Goal: Task Accomplishment & Management: Complete application form

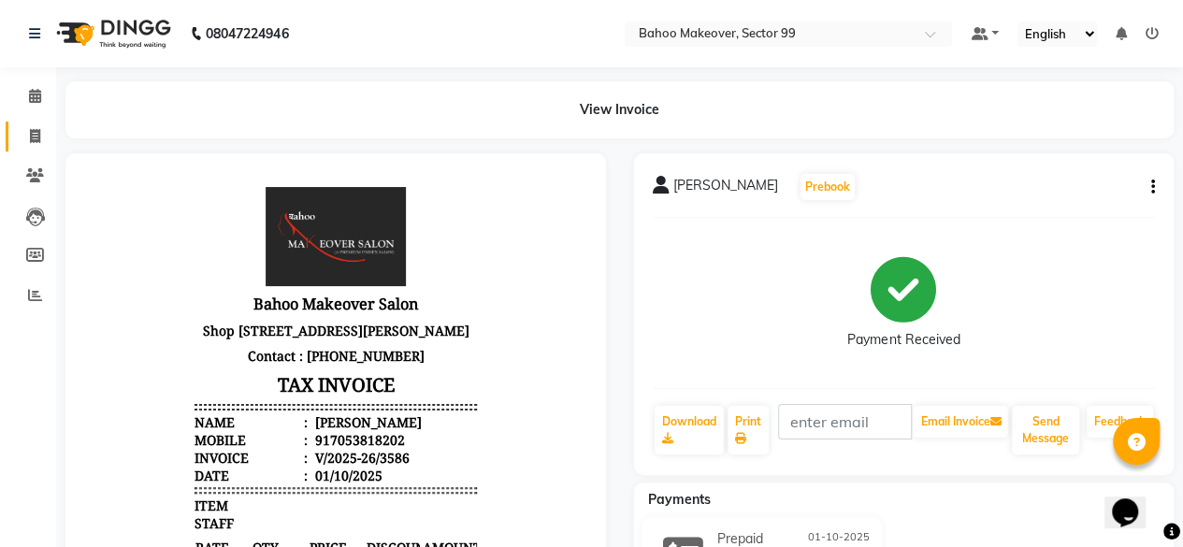
click at [39, 132] on icon at bounding box center [35, 136] width 10 height 14
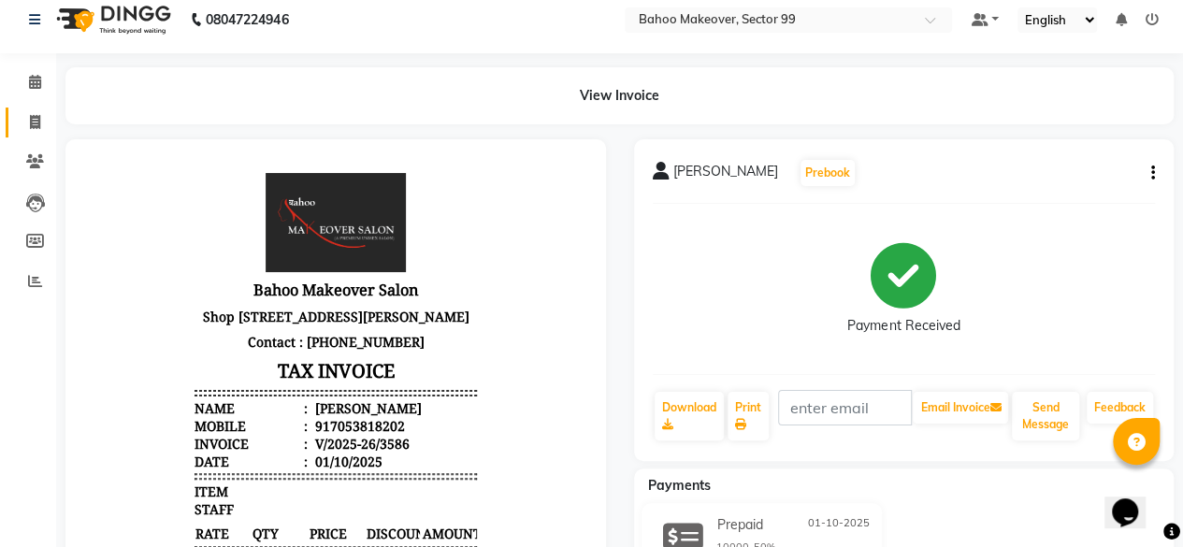
select select "service"
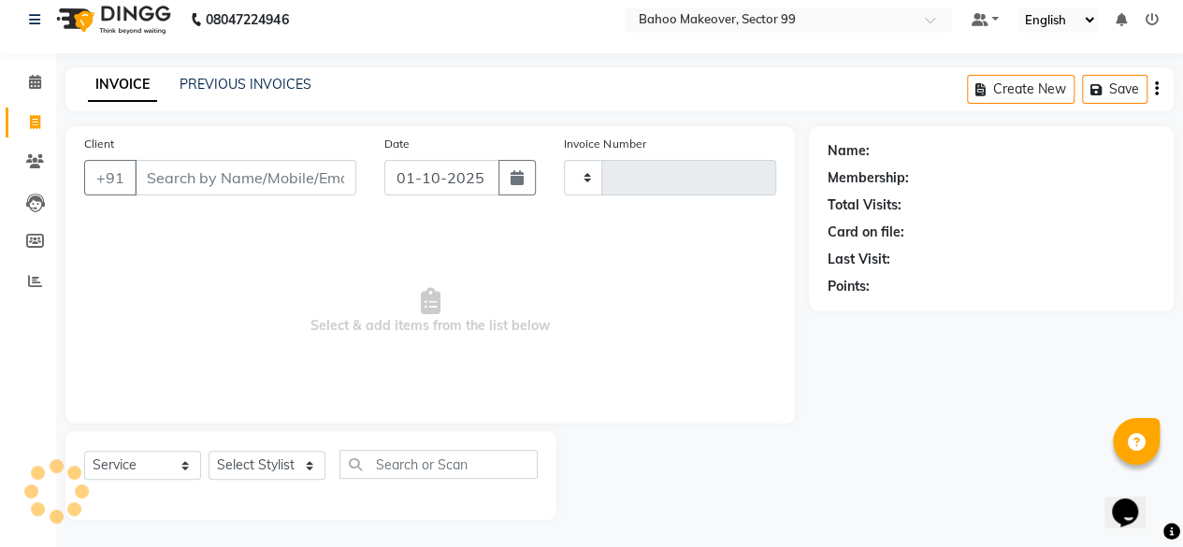
type input "3589"
select select "6856"
click at [201, 176] on input "Client" at bounding box center [246, 178] width 222 height 36
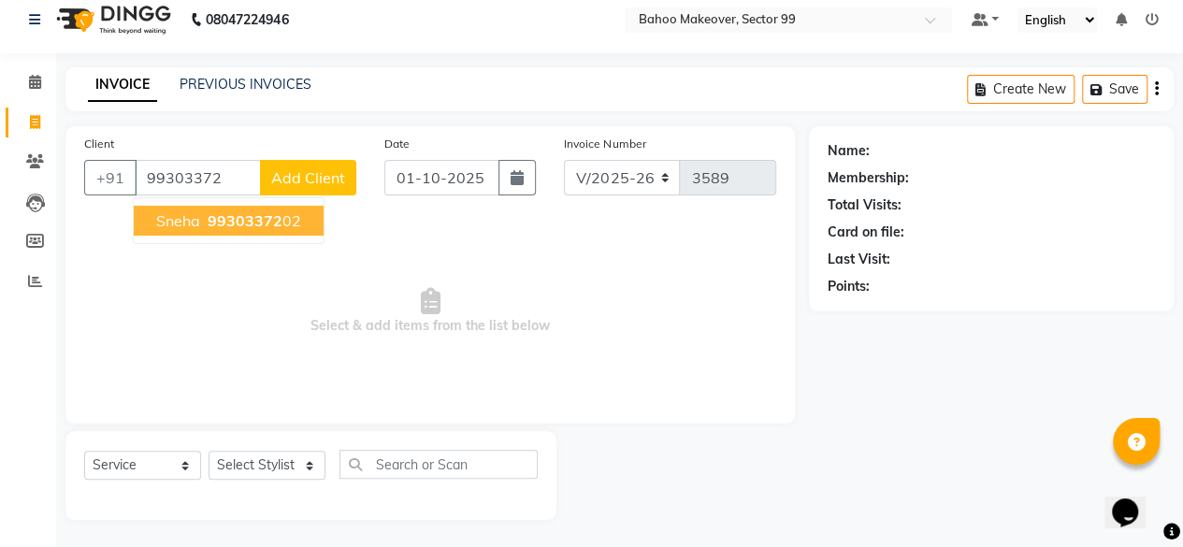
click at [261, 226] on span "99303372" at bounding box center [245, 220] width 75 height 19
type input "9930337202"
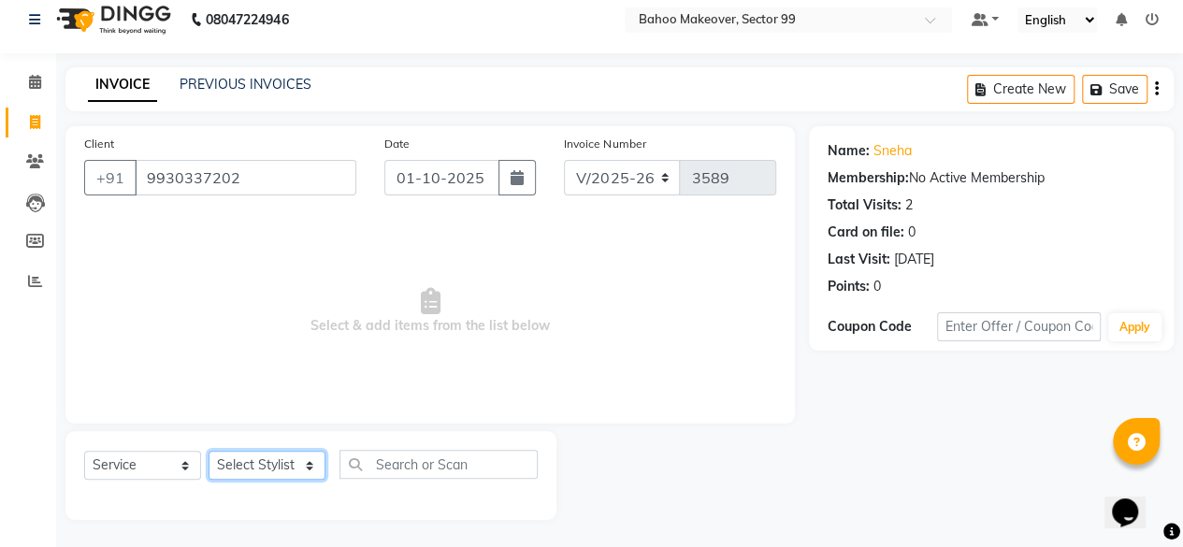
click at [309, 467] on select "Select Stylist [PERSON_NAME] Makeover Bahoo Makeover Salon [PERSON_NAME] [PERSO…" at bounding box center [267, 465] width 117 height 29
select select "64175"
click at [209, 451] on select "Select Stylist [PERSON_NAME] Makeover Bahoo Makeover Salon [PERSON_NAME] [PERSO…" at bounding box center [267, 465] width 117 height 29
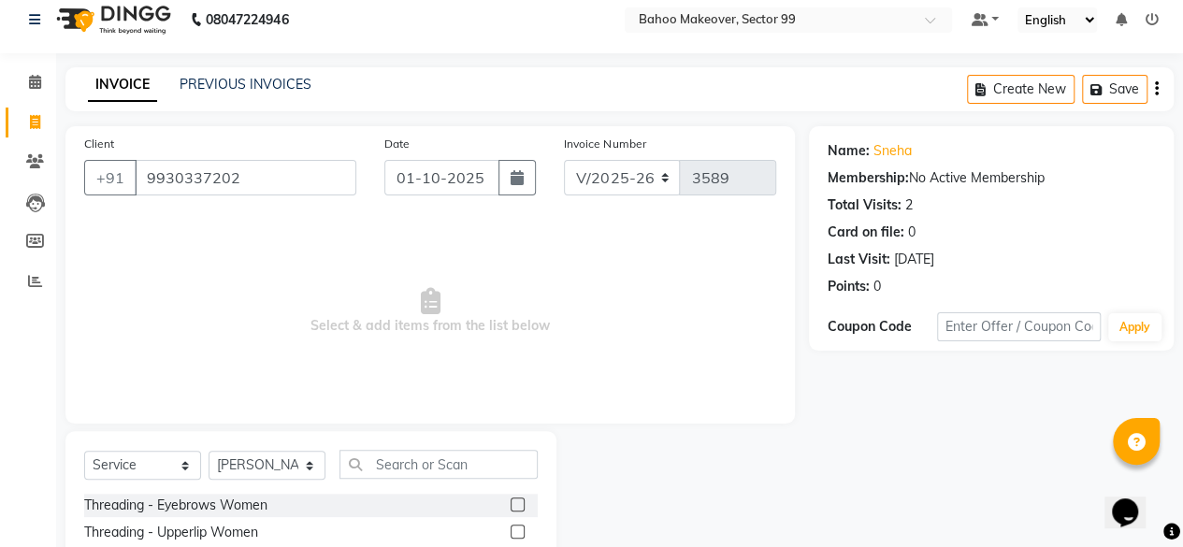
click at [511, 501] on label at bounding box center [518, 505] width 14 height 14
click at [511, 501] on input "checkbox" at bounding box center [517, 505] width 12 height 12
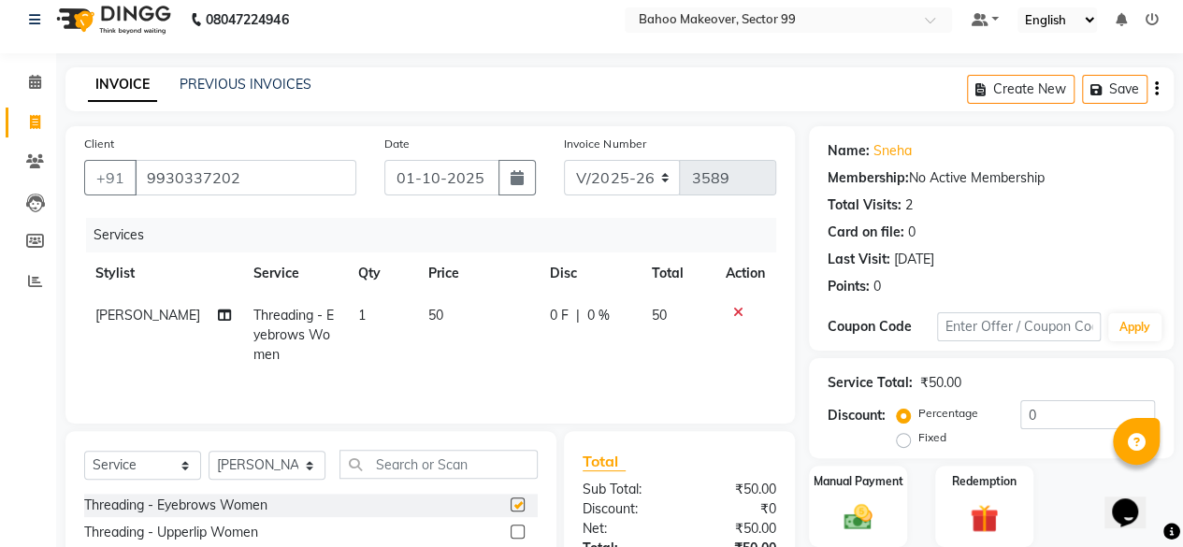
checkbox input "false"
click at [511, 533] on label at bounding box center [518, 532] width 14 height 14
click at [511, 533] on input "checkbox" at bounding box center [517, 533] width 12 height 12
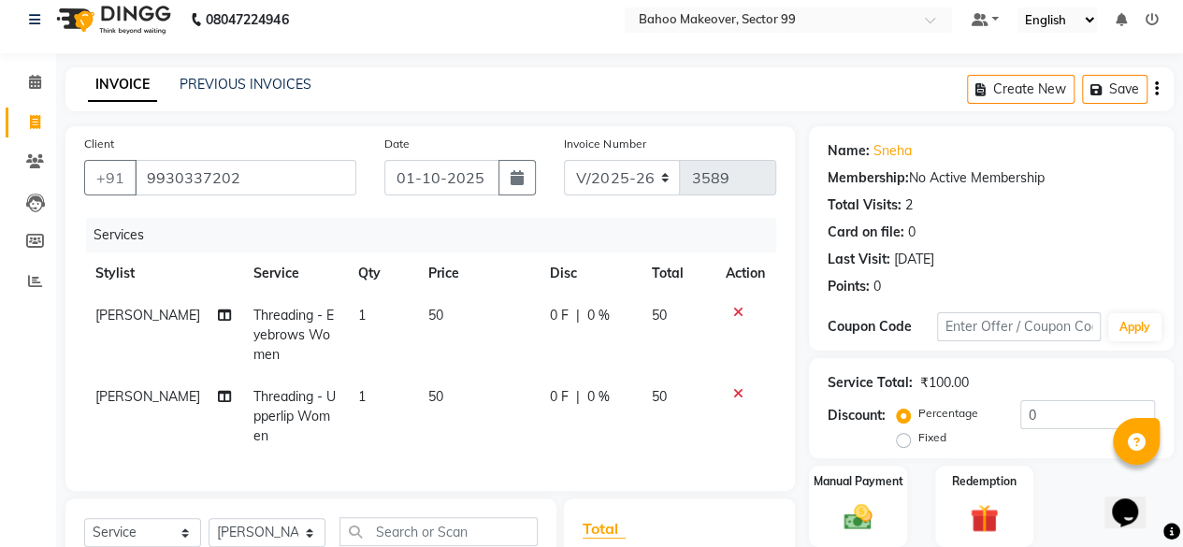
checkbox input "false"
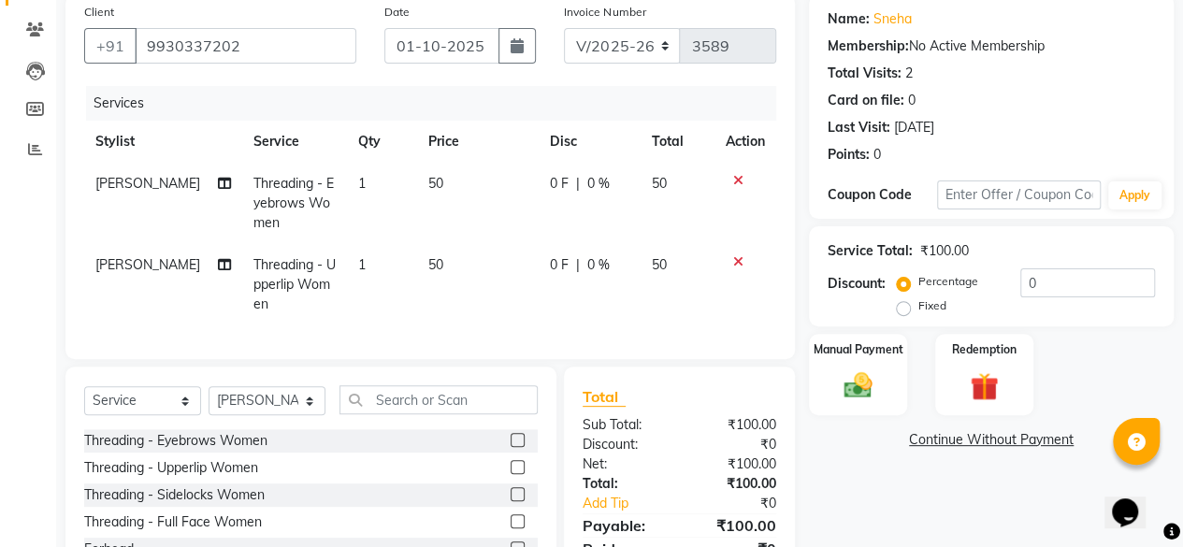
scroll to position [147, 0]
click at [441, 413] on input "text" at bounding box center [439, 398] width 198 height 29
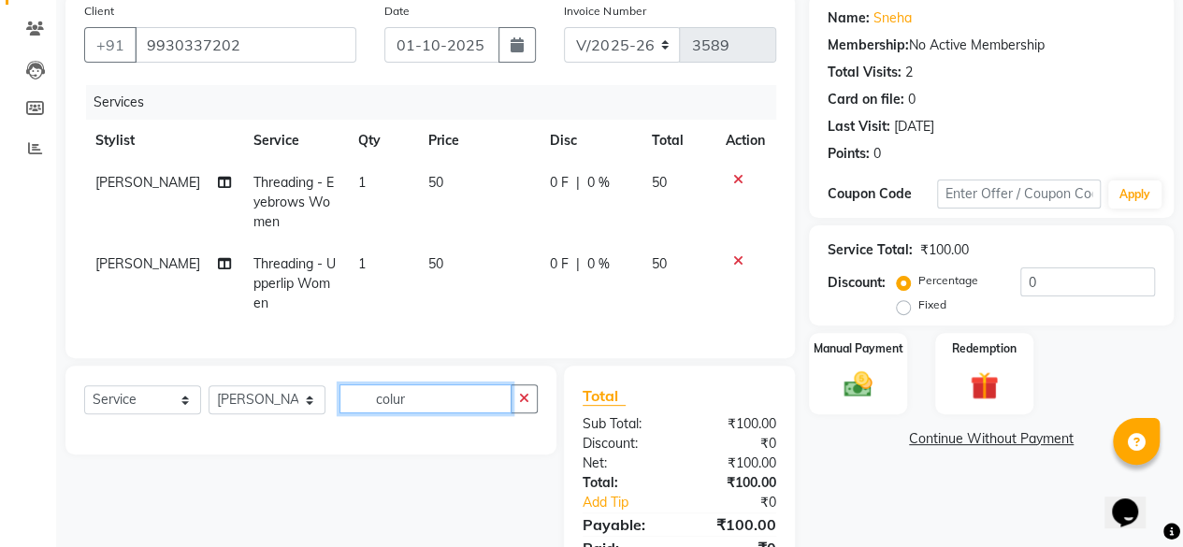
type input "colur"
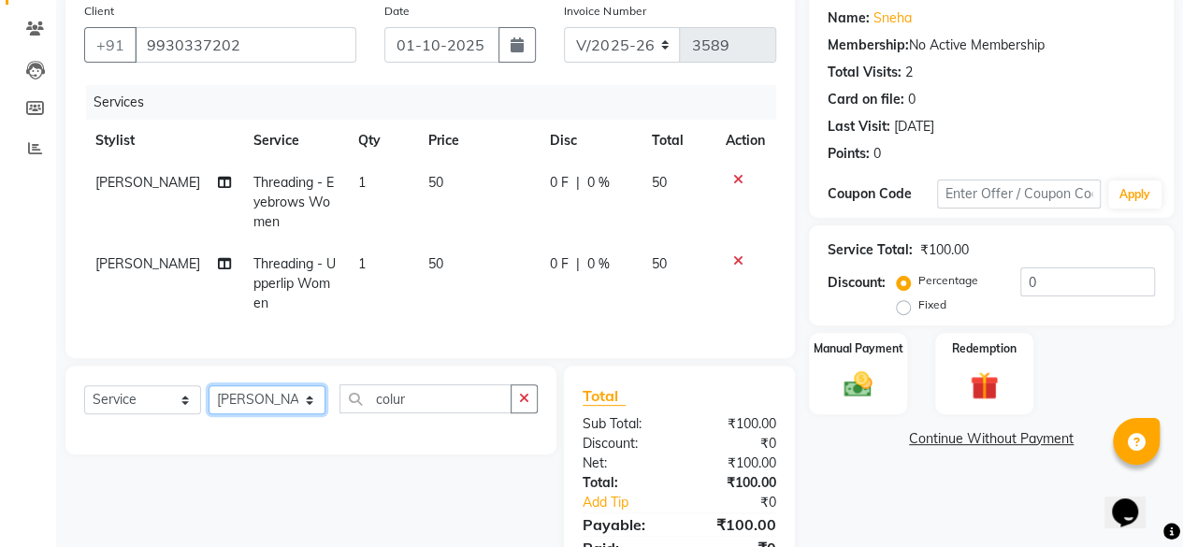
click at [308, 414] on select "Select Stylist [PERSON_NAME] Makeover Bahoo Makeover Salon [PERSON_NAME] [PERSO…" at bounding box center [267, 399] width 117 height 29
select select "85852"
click at [209, 399] on select "Select Stylist [PERSON_NAME] Makeover Bahoo Makeover Salon [PERSON_NAME] [PERSO…" at bounding box center [267, 399] width 117 height 29
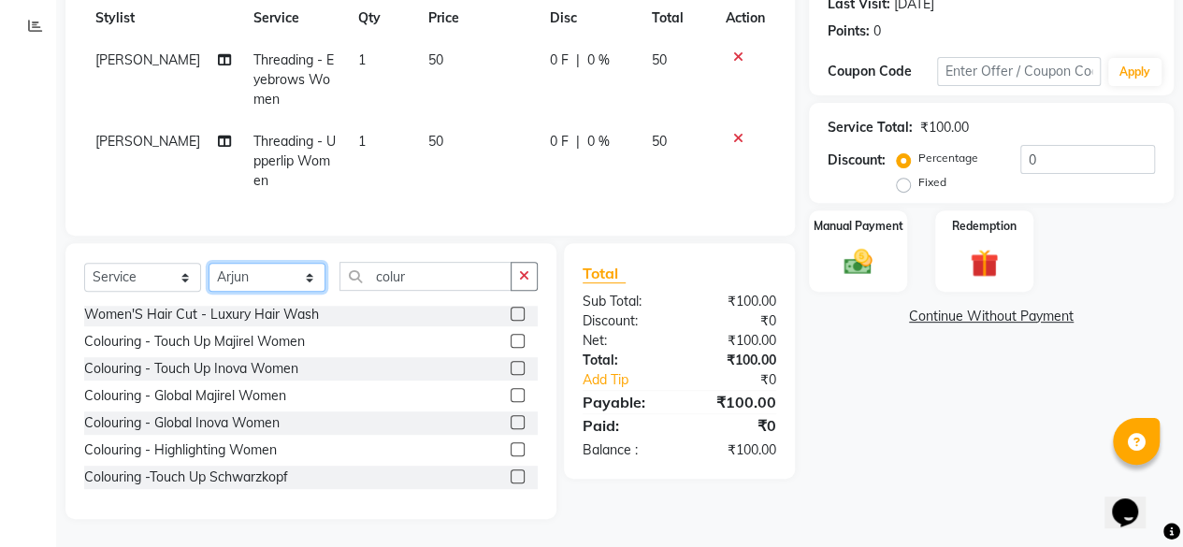
scroll to position [382, 0]
click at [511, 368] on label at bounding box center [518, 369] width 14 height 14
click at [511, 368] on input "checkbox" at bounding box center [517, 370] width 12 height 12
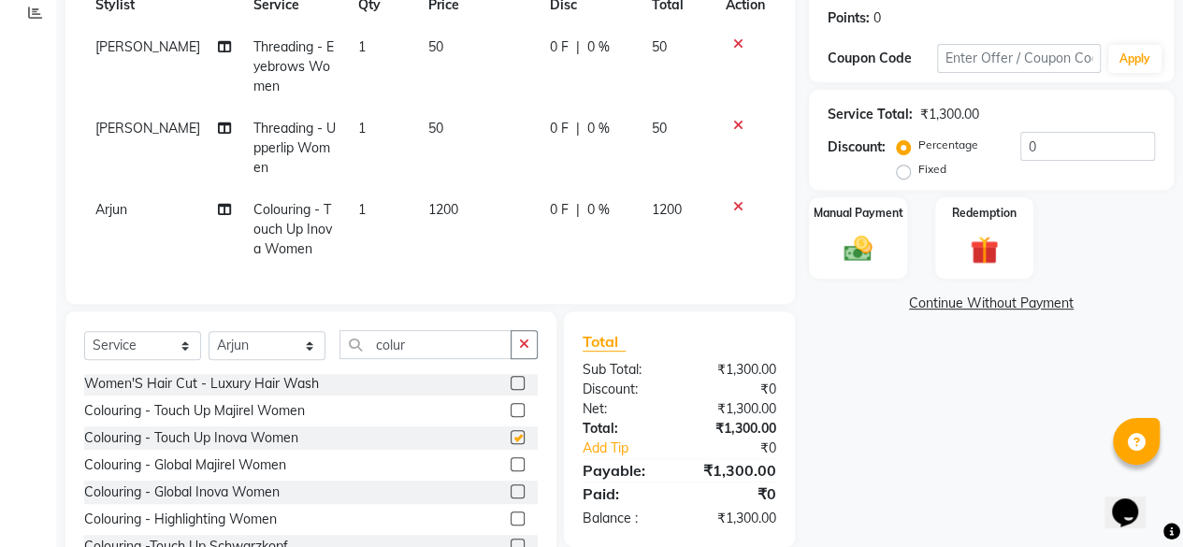
checkbox input "false"
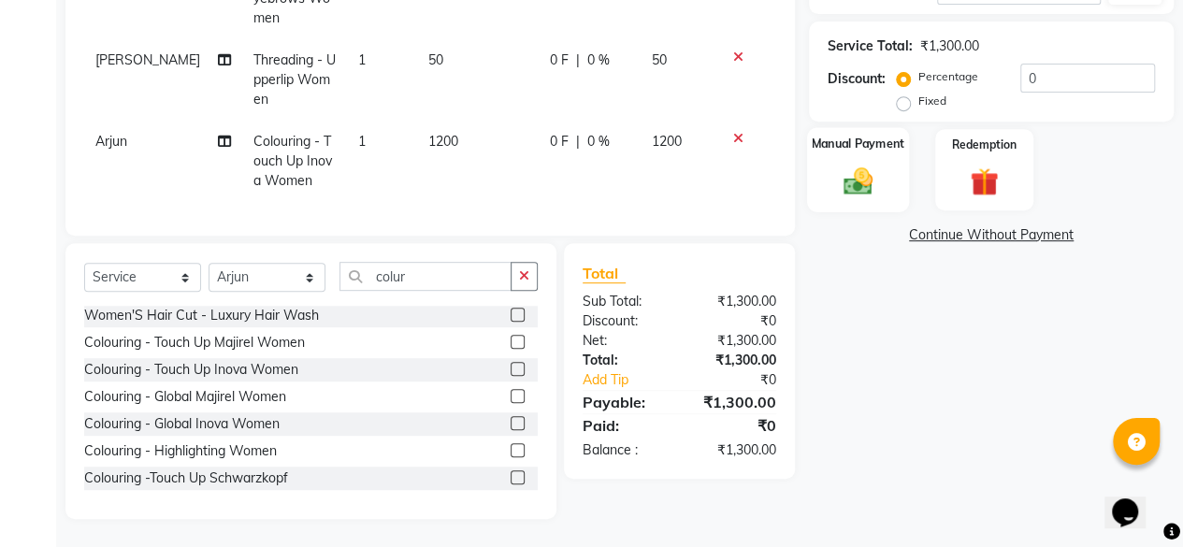
click at [861, 165] on img at bounding box center [858, 181] width 48 height 34
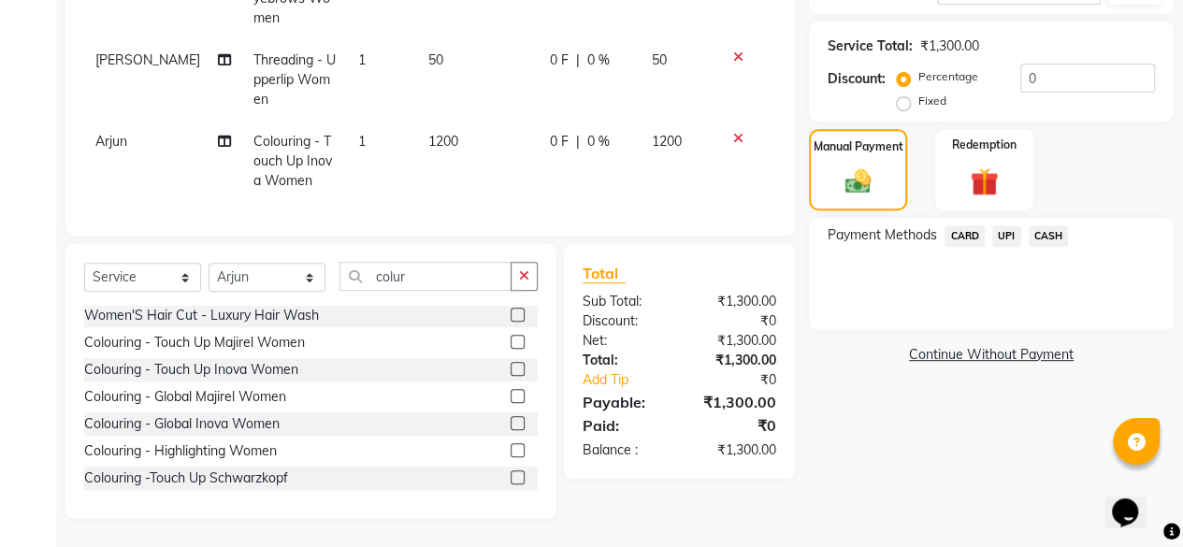
click at [1013, 225] on span "UPI" at bounding box center [1006, 236] width 29 height 22
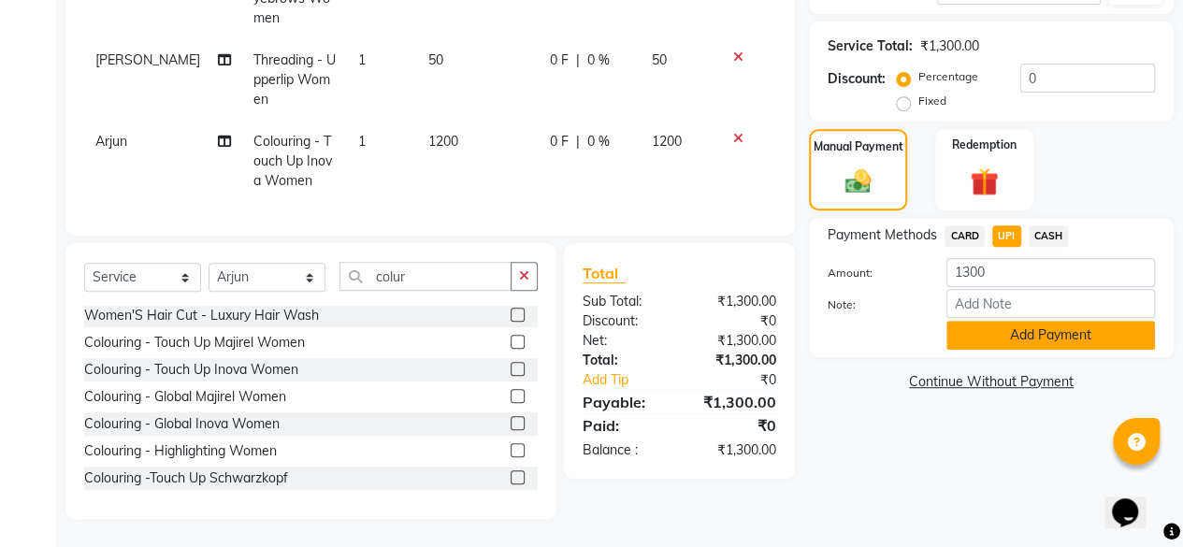
click at [1048, 321] on button "Add Payment" at bounding box center [1051, 335] width 209 height 29
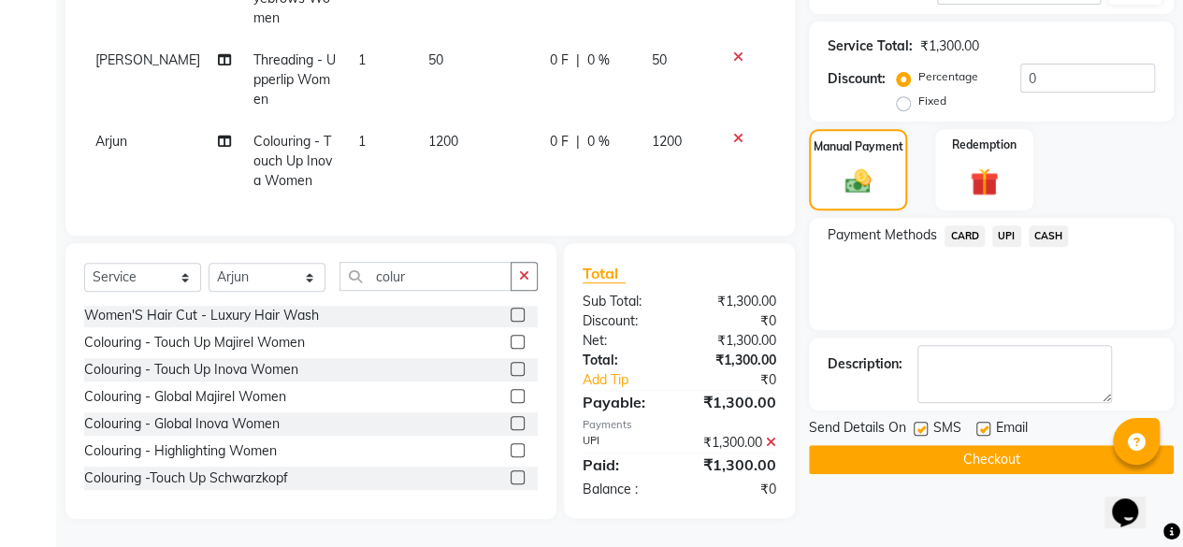
click at [1012, 445] on button "Checkout" at bounding box center [991, 459] width 365 height 29
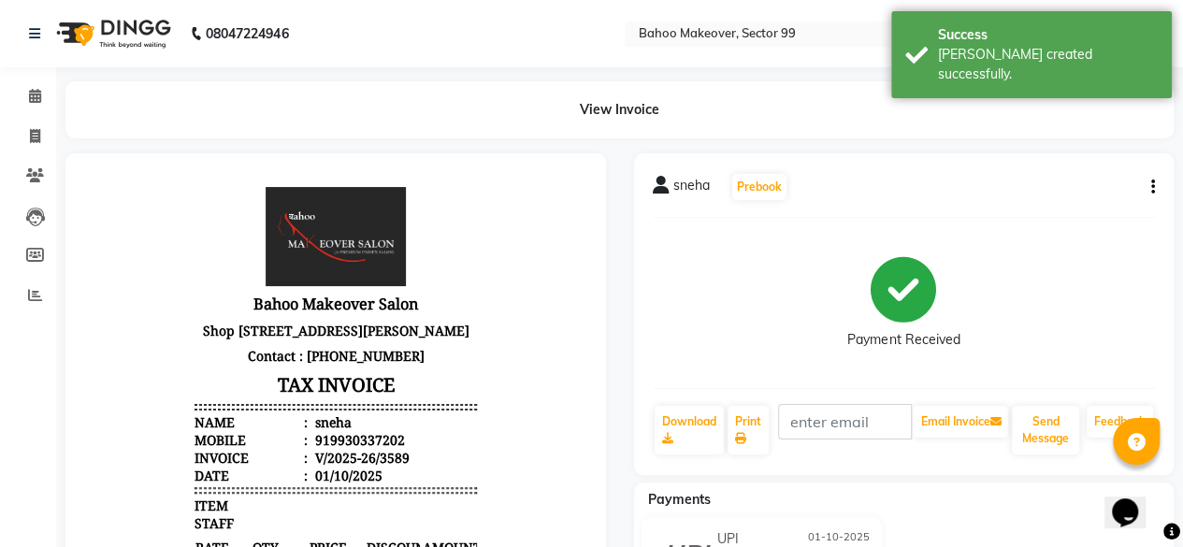
scroll to position [441, 0]
